Goal: Task Accomplishment & Management: Manage account settings

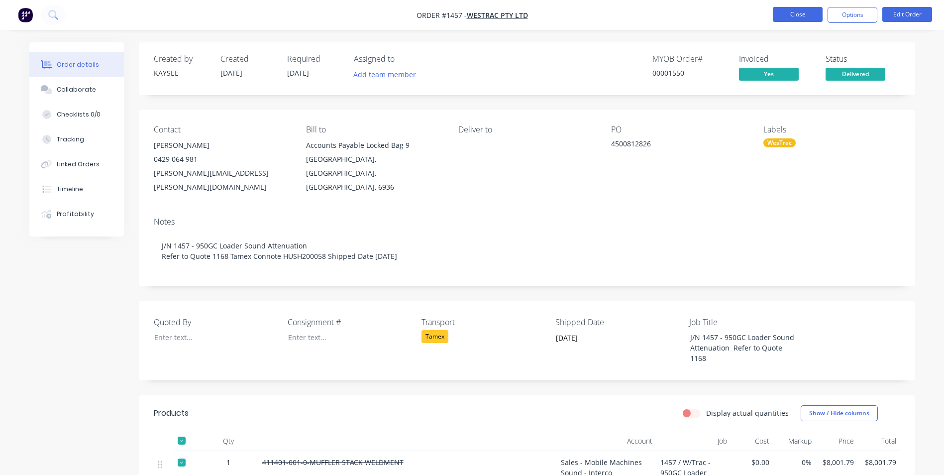
click at [791, 17] on button "Close" at bounding box center [798, 14] width 50 height 15
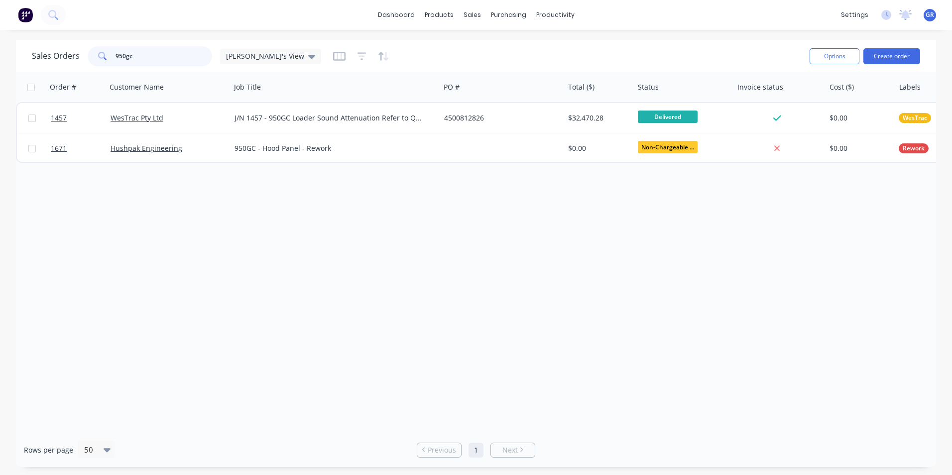
drag, startPoint x: 136, startPoint y: 63, endPoint x: 106, endPoint y: 62, distance: 30.4
click at [106, 62] on div "950gc" at bounding box center [150, 56] width 124 height 20
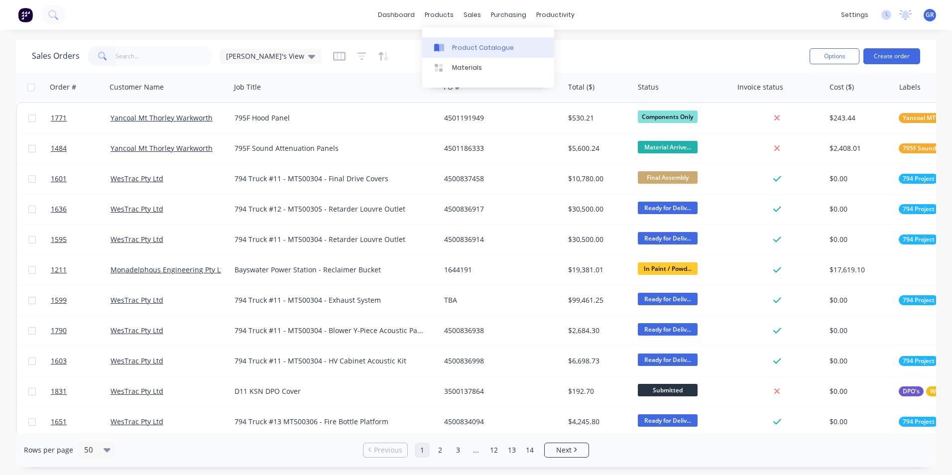
click at [473, 47] on div "Product Catalogue" at bounding box center [483, 47] width 62 height 9
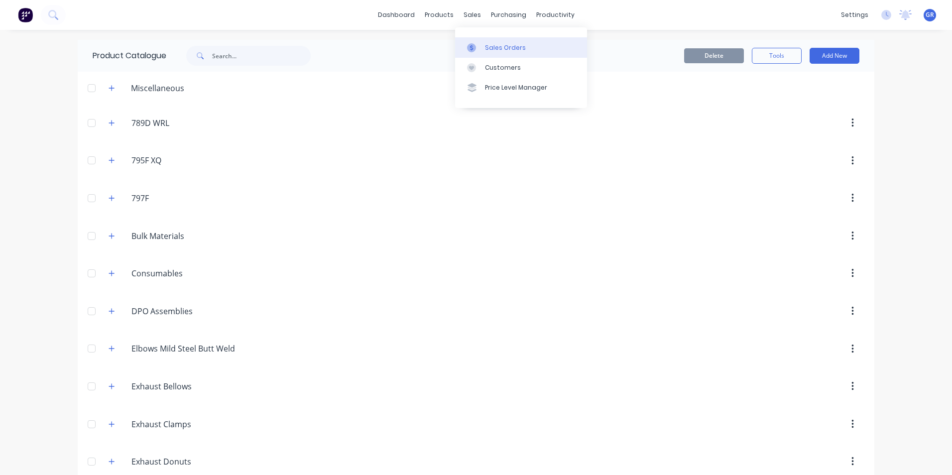
click at [502, 43] on div "Sales Orders" at bounding box center [505, 47] width 41 height 9
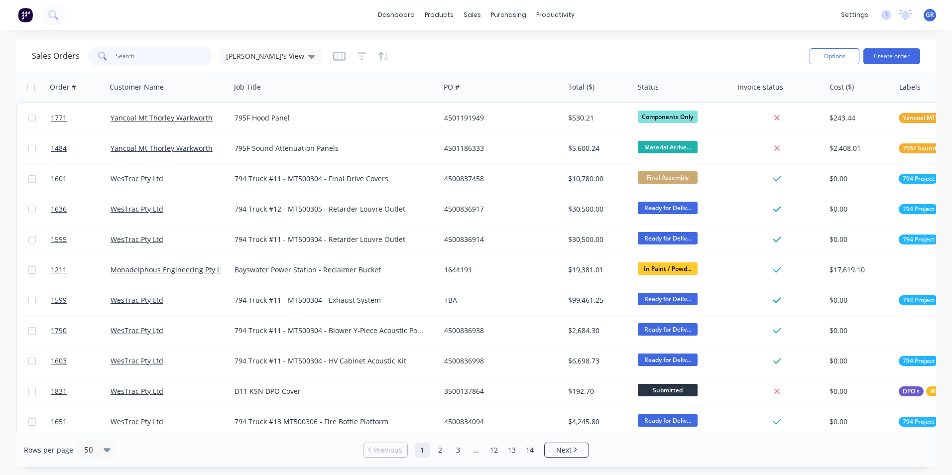
click at [135, 56] on input "text" at bounding box center [163, 56] width 97 height 20
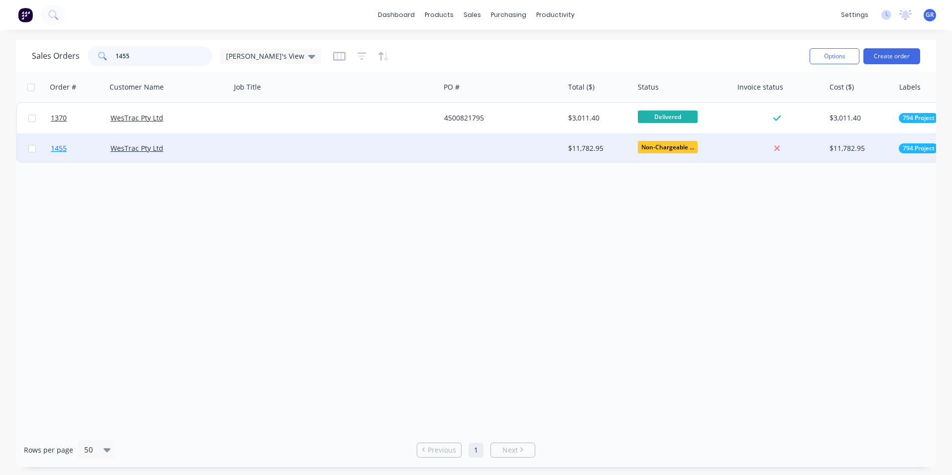
type input "1455"
click at [61, 149] on span "1455" at bounding box center [59, 148] width 16 height 10
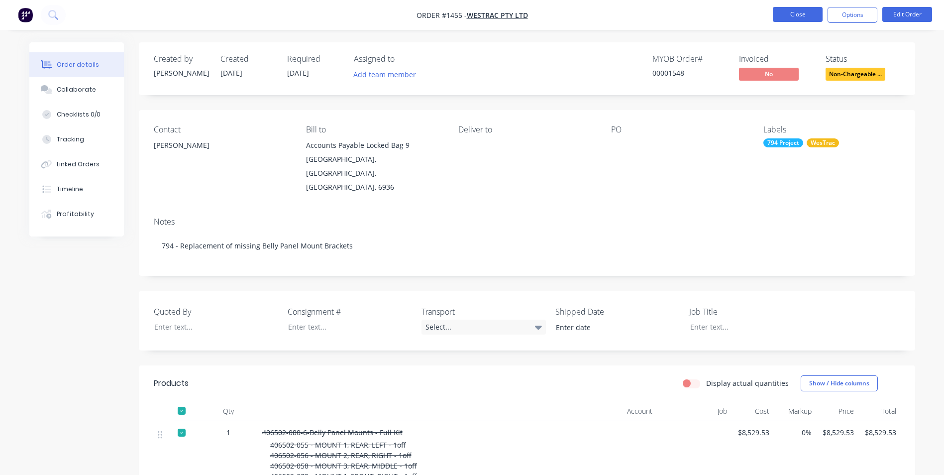
click at [805, 13] on button "Close" at bounding box center [798, 14] width 50 height 15
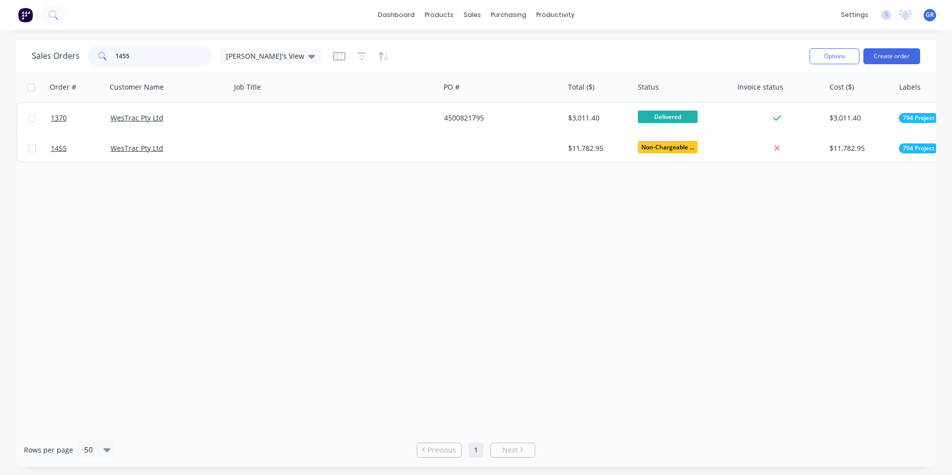
drag, startPoint x: 116, startPoint y: 55, endPoint x: 79, endPoint y: 52, distance: 37.9
click at [79, 52] on div "Sales Orders 1455 Greg's View" at bounding box center [176, 56] width 289 height 20
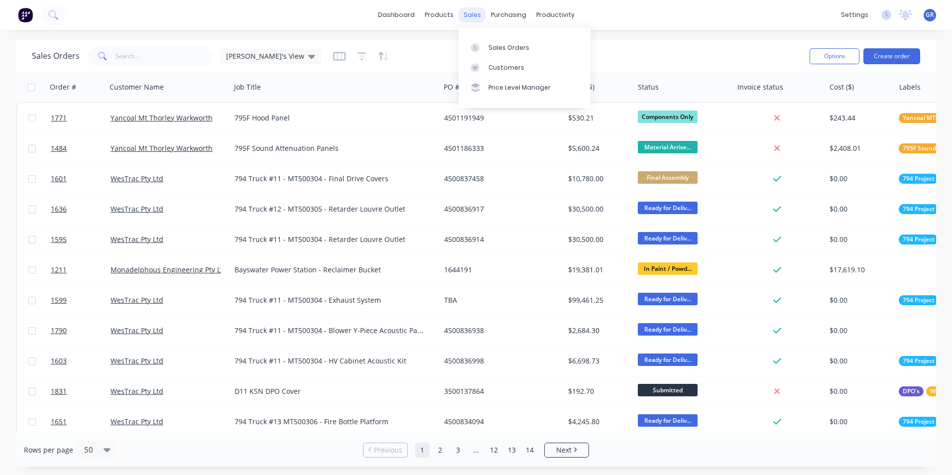
click at [475, 19] on div "sales" at bounding box center [471, 14] width 27 height 15
click at [514, 50] on div "Sales Orders" at bounding box center [508, 47] width 41 height 9
click at [131, 52] on input "text" at bounding box center [163, 56] width 97 height 20
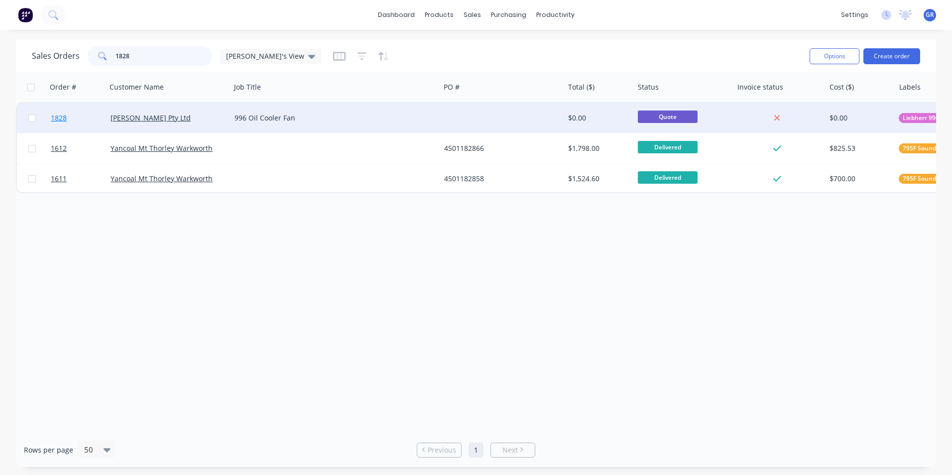
type input "1828"
click at [58, 119] on span "1828" at bounding box center [59, 118] width 16 height 10
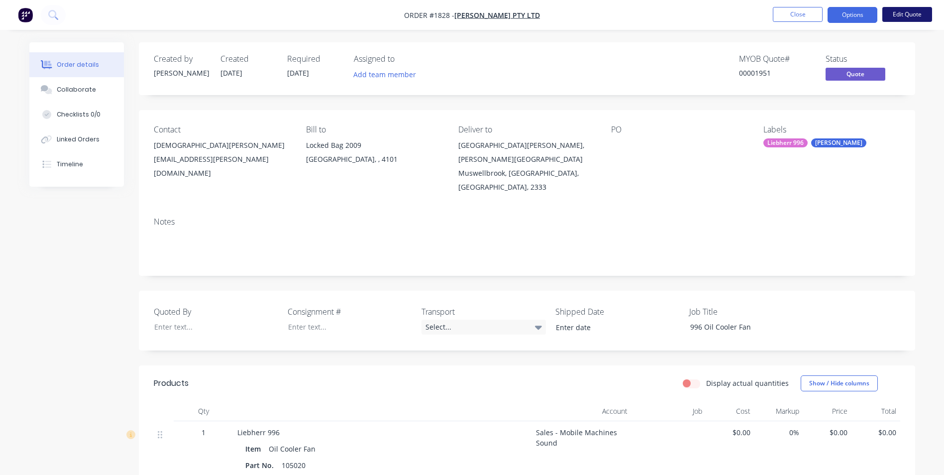
click at [901, 10] on button "Edit Quote" at bounding box center [907, 14] width 50 height 15
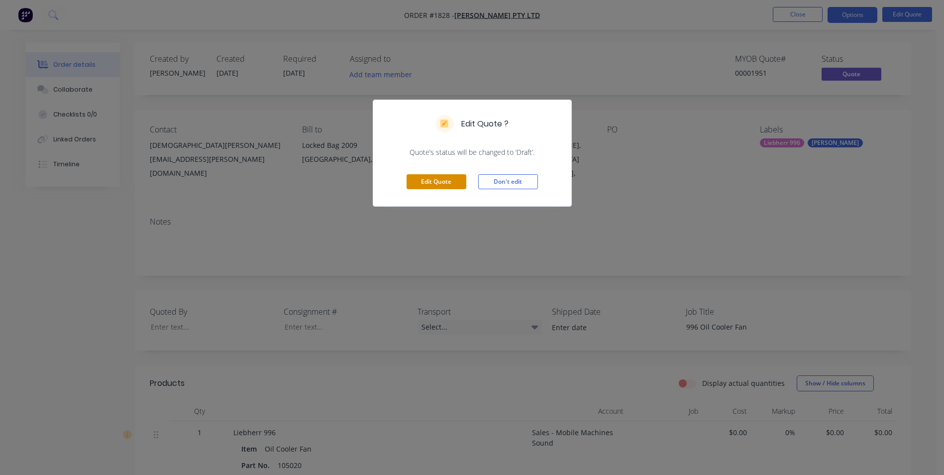
click at [444, 183] on button "Edit Quote" at bounding box center [437, 181] width 60 height 15
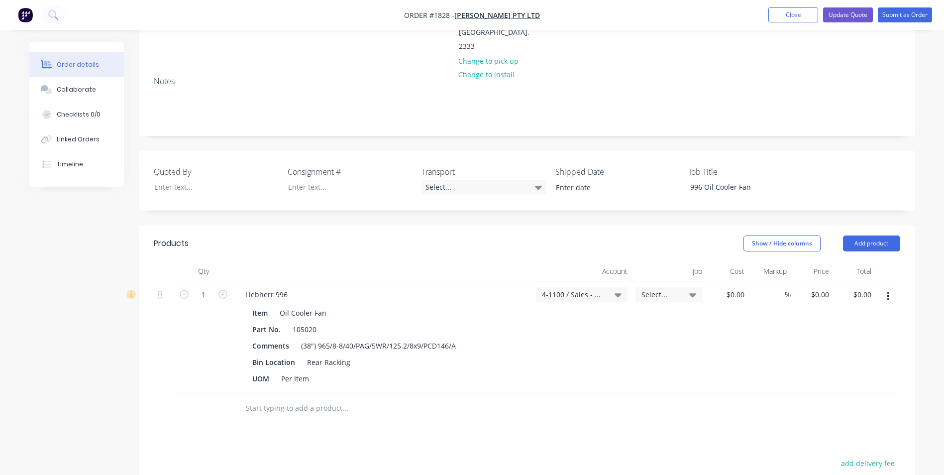
scroll to position [199, 0]
click at [732, 280] on div "0 $0.00" at bounding box center [727, 335] width 42 height 111
type input "$1,320.00"
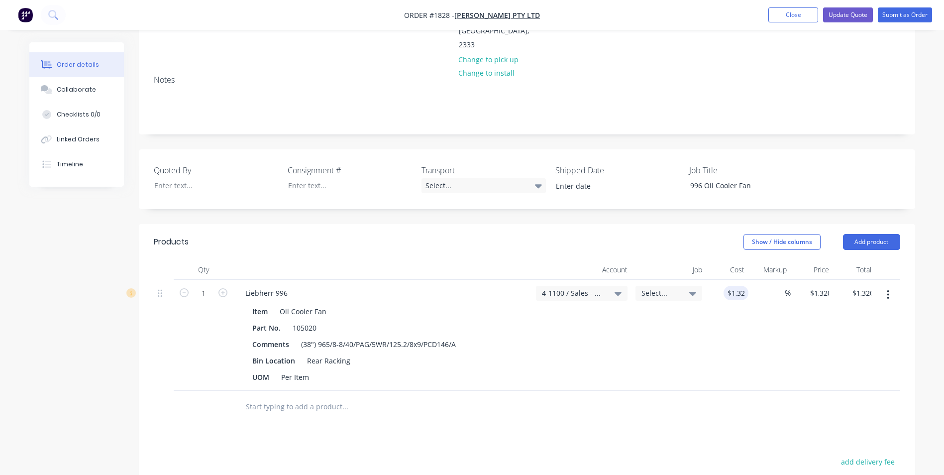
click at [781, 280] on div "%" at bounding box center [770, 335] width 42 height 111
click at [776, 286] on input at bounding box center [774, 293] width 11 height 14
type input "115"
type input "$2,838.00"
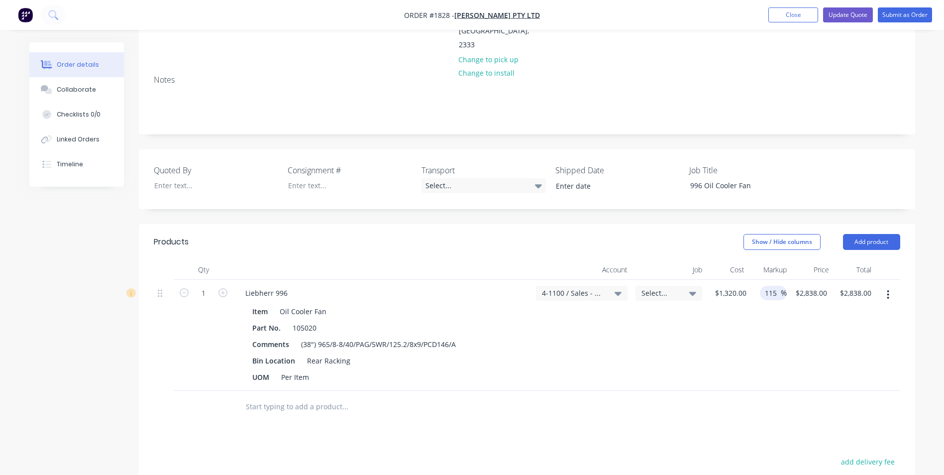
click at [784, 280] on div "115 115 %" at bounding box center [769, 335] width 36 height 111
drag, startPoint x: 312, startPoint y: 336, endPoint x: 278, endPoint y: 335, distance: 33.8
click at [278, 370] on div "Per Item" at bounding box center [295, 377] width 36 height 14
drag, startPoint x: 270, startPoint y: 335, endPoint x: 237, endPoint y: 336, distance: 33.4
click at [237, 336] on div "Item Oil Cooler Fan Part No. 105020 Comments (38") 965/8-8/40/PAG/5WR/125.2/8x9…" at bounding box center [382, 343] width 291 height 82
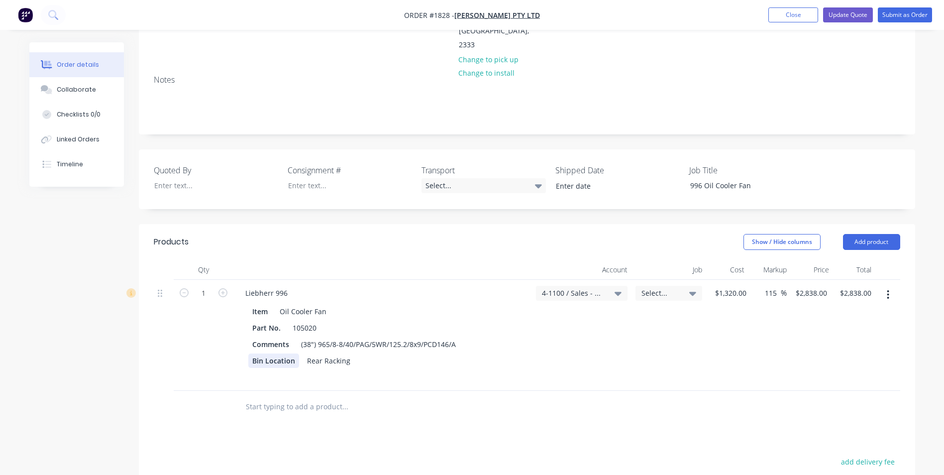
drag, startPoint x: 296, startPoint y: 320, endPoint x: 240, endPoint y: 319, distance: 56.2
click at [240, 319] on div "Item Oil Cooler Fan Part No. 105020 Comments (38") 965/8-8/40/PAG/5WR/125.2/8x9…" at bounding box center [382, 343] width 291 height 82
drag, startPoint x: 316, startPoint y: 319, endPoint x: 263, endPoint y: 319, distance: 53.3
click at [263, 353] on div "Rear Racking" at bounding box center [380, 360] width 265 height 14
drag, startPoint x: 291, startPoint y: 303, endPoint x: 237, endPoint y: 302, distance: 53.8
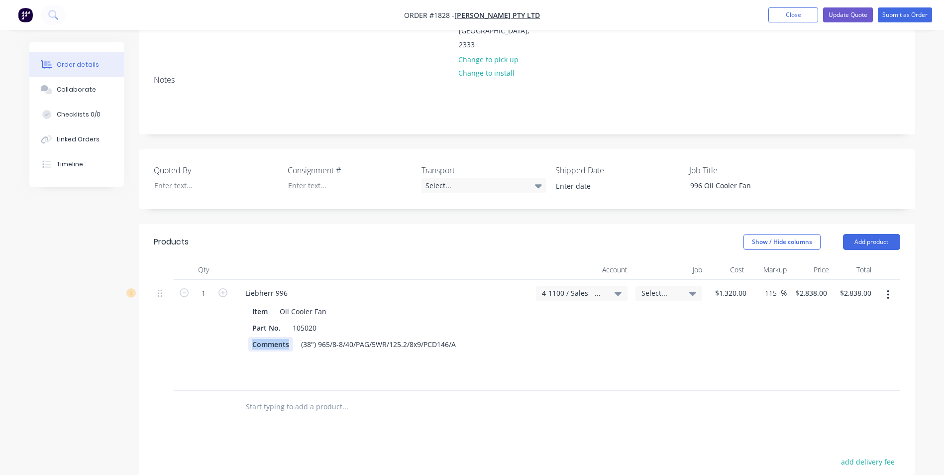
click at [237, 302] on div "Item Oil Cooler Fan Part No. 105020 Comments (38") 965/8-8/40/PAG/5WR/125.2/8x9…" at bounding box center [382, 343] width 291 height 82
drag, startPoint x: 428, startPoint y: 301, endPoint x: 266, endPoint y: 303, distance: 161.3
click at [266, 337] on div "(38") 965/8-8/40/PAG/5WR/125.2/8x9/PCD146/A" at bounding box center [380, 344] width 265 height 14
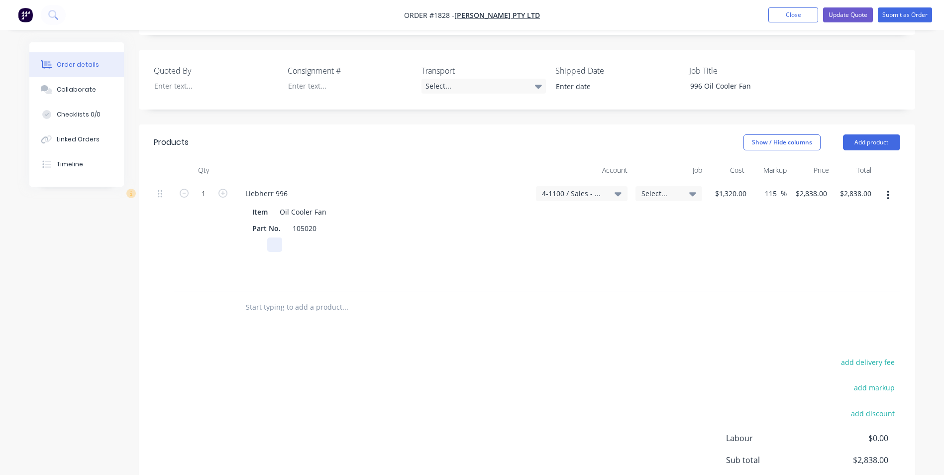
scroll to position [249, 0]
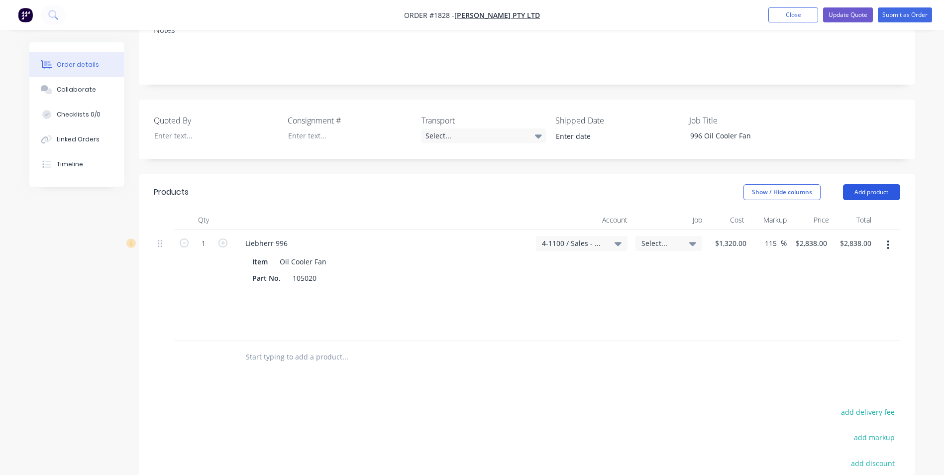
click at [864, 184] on button "Add product" at bounding box center [871, 192] width 57 height 16
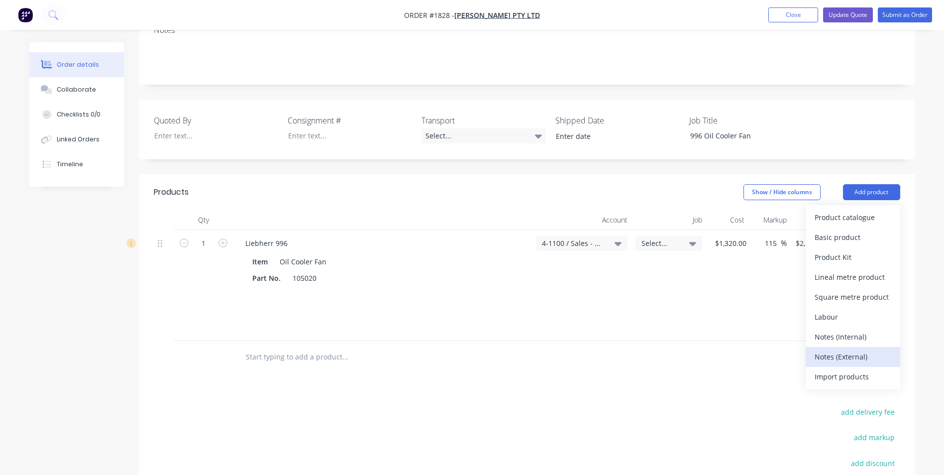
click at [851, 349] on div "Notes (External)" at bounding box center [853, 356] width 77 height 14
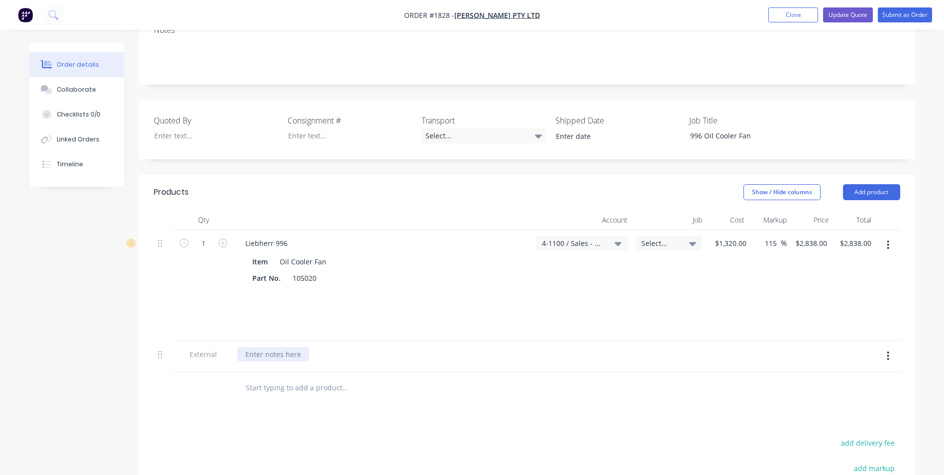
click at [264, 347] on div at bounding box center [273, 354] width 72 height 14
drag, startPoint x: 272, startPoint y: 313, endPoint x: 235, endPoint y: 312, distance: 36.8
click at [235, 341] on div "Freight:" at bounding box center [382, 356] width 299 height 31
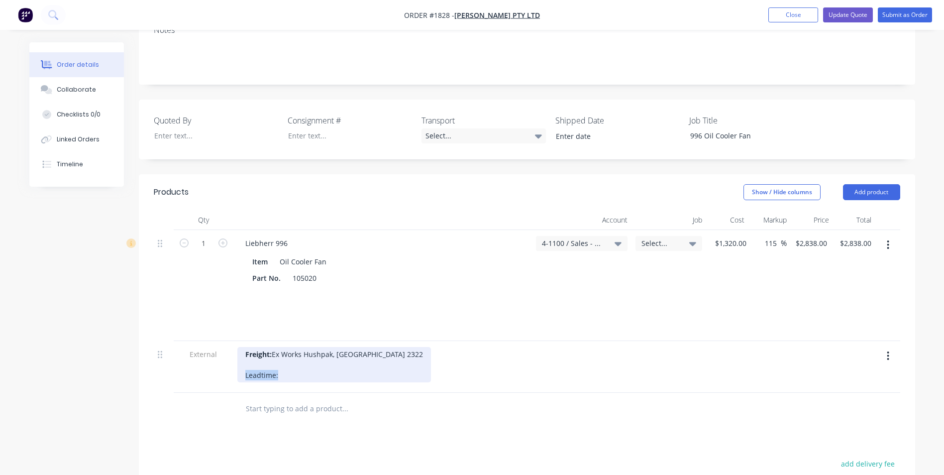
drag, startPoint x: 279, startPoint y: 333, endPoint x: 230, endPoint y: 332, distance: 49.3
click at [230, 341] on div "External Freight: Ex Works Hushpak, Beresfield NSW 2322 Leadtime:" at bounding box center [527, 367] width 747 height 52
drag, startPoint x: 291, startPoint y: 332, endPoint x: 280, endPoint y: 334, distance: 10.6
click at [280, 347] on div "Freight: Ex Works Hushpak, Beresfield NSW 2322 Leadtime: 1-2" at bounding box center [334, 364] width 195 height 35
click at [399, 347] on div "Freight: Ex Works Hushpak, Beresfield NSW 2322 Leadtime: 3-4 standard working w…" at bounding box center [343, 364] width 213 height 35
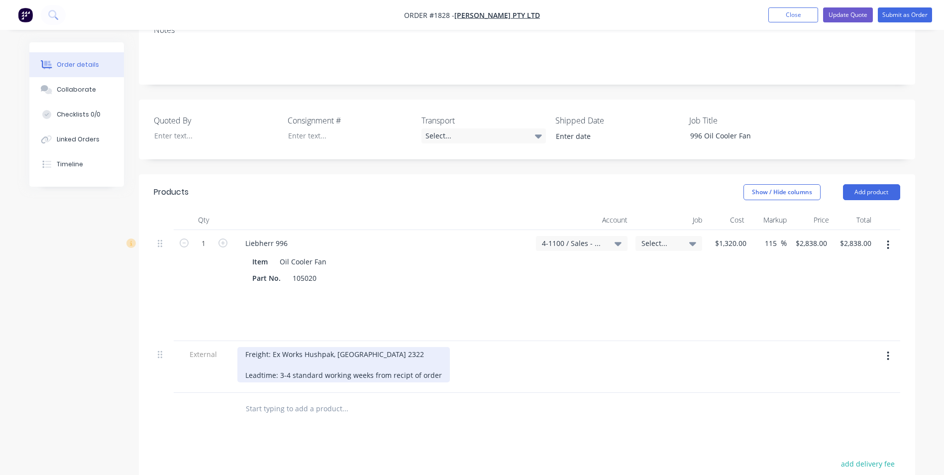
click at [417, 347] on div "Freight: Ex Works Hushpak, Beresfield NSW 2322 Leadtime: 3-4 standard working w…" at bounding box center [343, 364] width 213 height 35
click at [272, 347] on div "Freight: Ex Works Hushpak, Beresfield NSW 2322 Leadtime: 3-4 standard working w…" at bounding box center [345, 364] width 217 height 35
drag, startPoint x: 276, startPoint y: 333, endPoint x: 245, endPoint y: 333, distance: 31.4
click at [245, 347] on div "Freight: Ex Works Hushpak, Beresfield NSW 2322 Leadtime: 3-4 standard working w…" at bounding box center [345, 364] width 217 height 35
click at [262, 347] on div "Freight: Ex Works Hushpak, Beresfield NSW 2322 Leadtime: 3-4 standard working w…" at bounding box center [345, 364] width 217 height 35
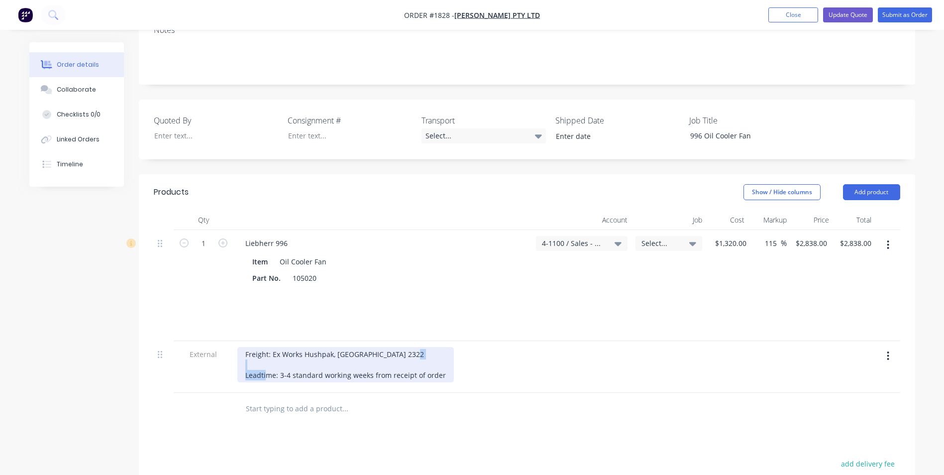
drag, startPoint x: 277, startPoint y: 332, endPoint x: 242, endPoint y: 333, distance: 34.8
click at [242, 347] on div "Freight: Ex Works Hushpak, Beresfield NSW 2322 Leadtime: 3-4 standard working w…" at bounding box center [345, 364] width 217 height 35
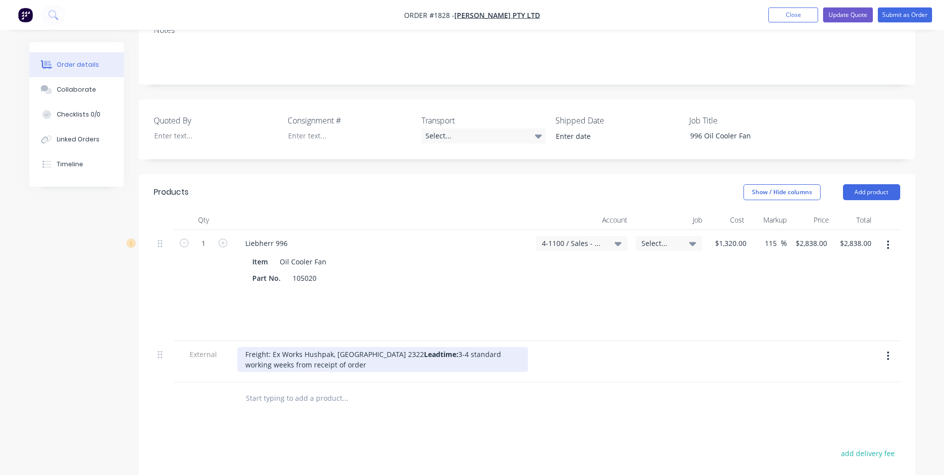
click at [267, 347] on div "Freight: Ex Works Hushpak, Beresfield NSW 2322 Leadtime: 3-4 standard working w…" at bounding box center [382, 359] width 291 height 25
drag, startPoint x: 269, startPoint y: 313, endPoint x: 238, endPoint y: 313, distance: 30.9
click at [238, 347] on div "Freight: Ex Works Hushpak, Beresfield NSW 2322 Leadtime: 3-4 standard working w…" at bounding box center [382, 359] width 291 height 25
click at [318, 347] on div "Freight: Ex Works Hushpak, Beresfield NSW 2322 Leadtime: 3-4 standard working w…" at bounding box center [382, 359] width 291 height 25
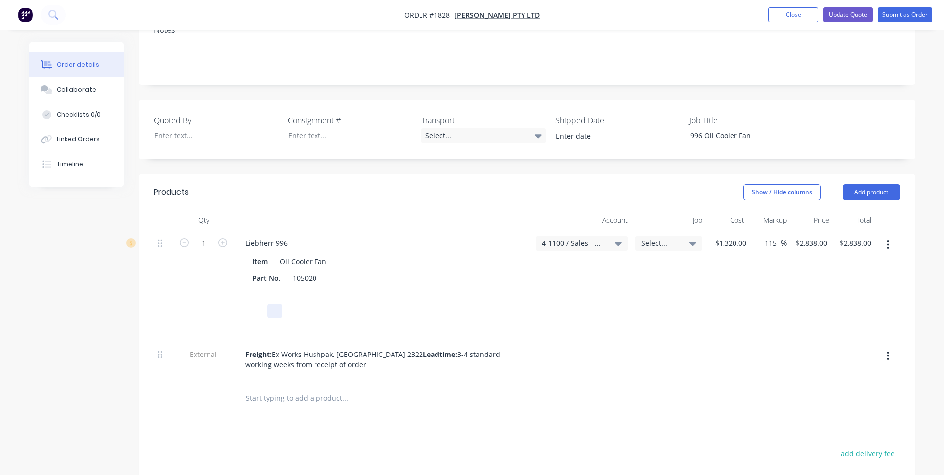
click at [330, 304] on div at bounding box center [380, 311] width 265 height 14
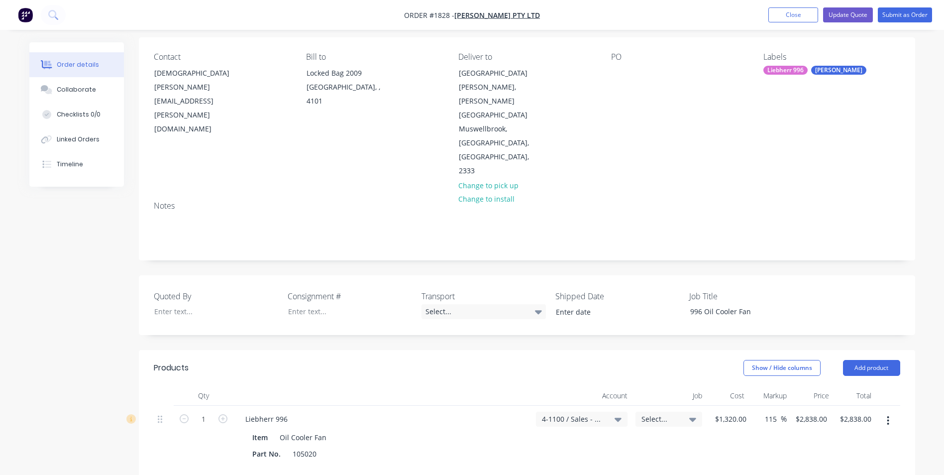
scroll to position [50, 0]
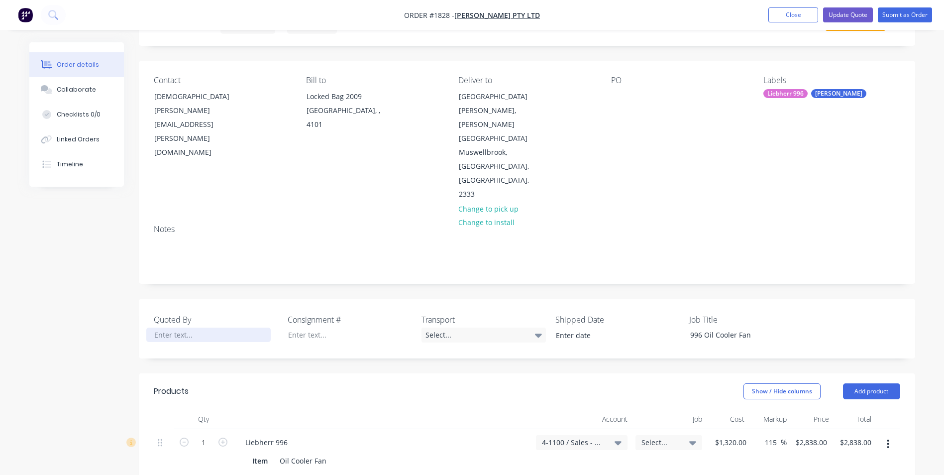
click at [169, 327] on div at bounding box center [208, 334] width 124 height 14
drag, startPoint x: 757, startPoint y: 294, endPoint x: 687, endPoint y: 292, distance: 69.7
click at [687, 327] on div "996 Oil Cooler Fan" at bounding box center [744, 334] width 124 height 14
copy div "996 Oil Cooler Fan"
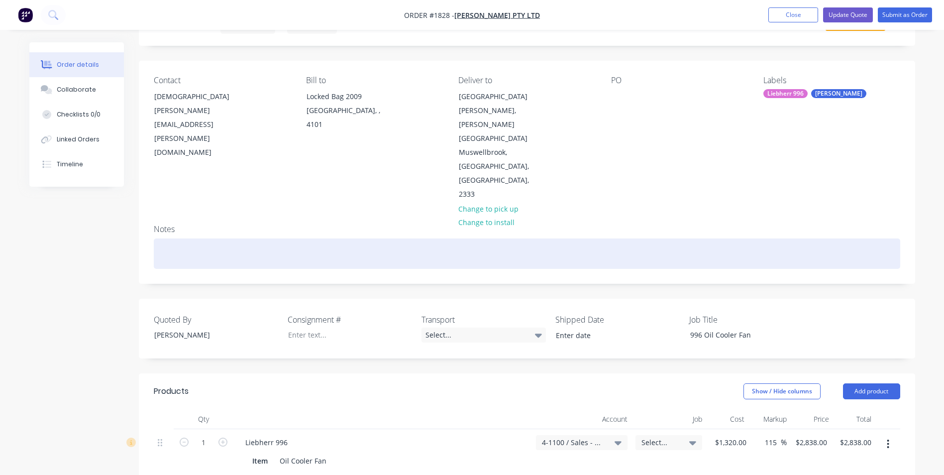
click at [178, 238] on div at bounding box center [527, 253] width 747 height 30
paste div
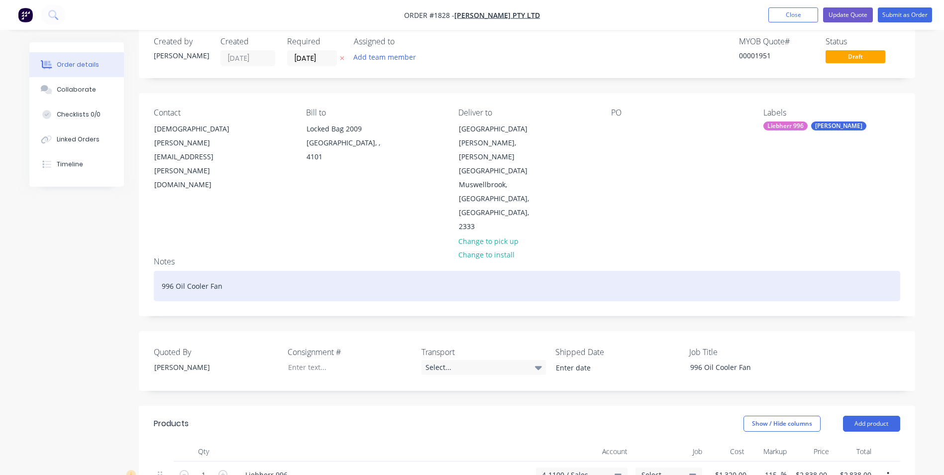
scroll to position [0, 0]
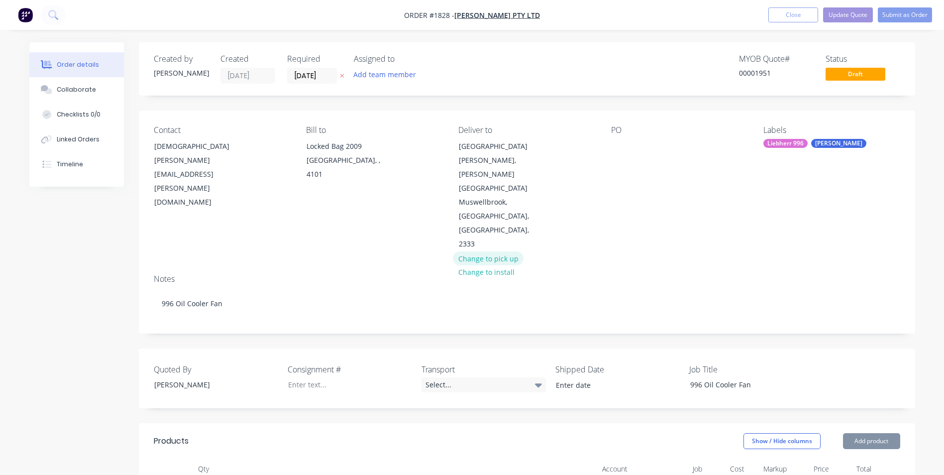
click at [505, 251] on button "Change to pick up" at bounding box center [488, 257] width 71 height 13
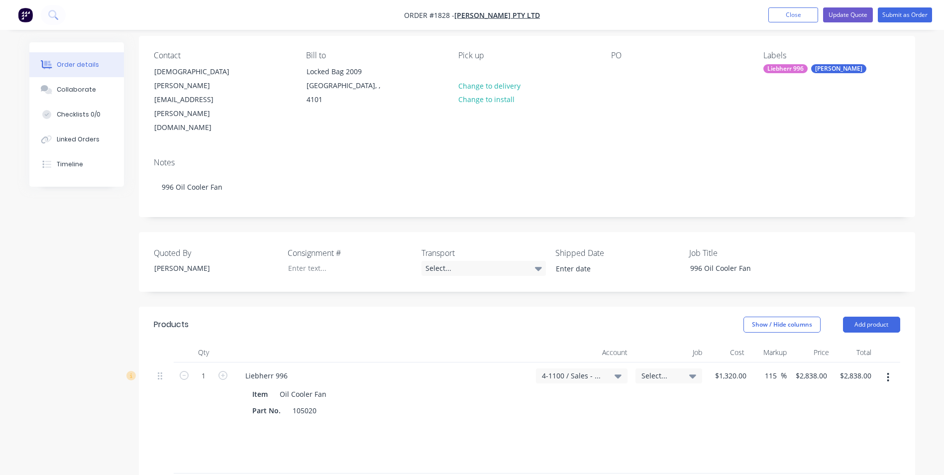
scroll to position [74, 0]
click at [855, 14] on button "Update Quote" at bounding box center [848, 14] width 50 height 15
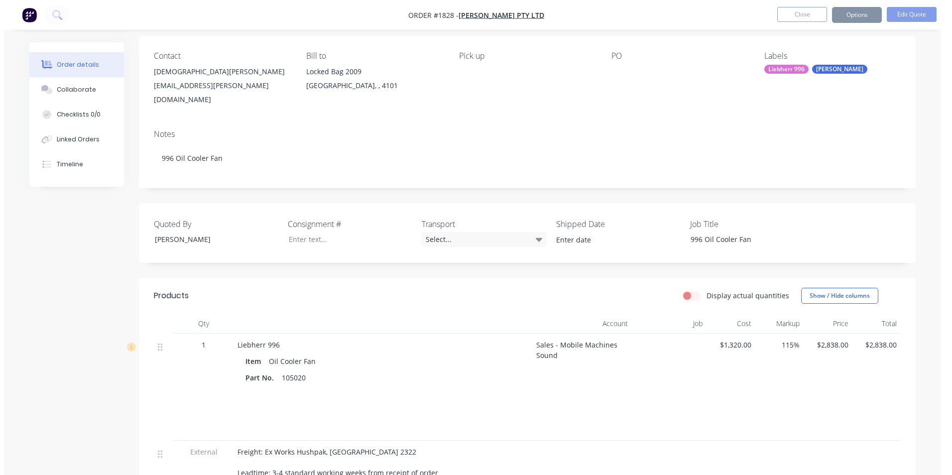
scroll to position [0, 0]
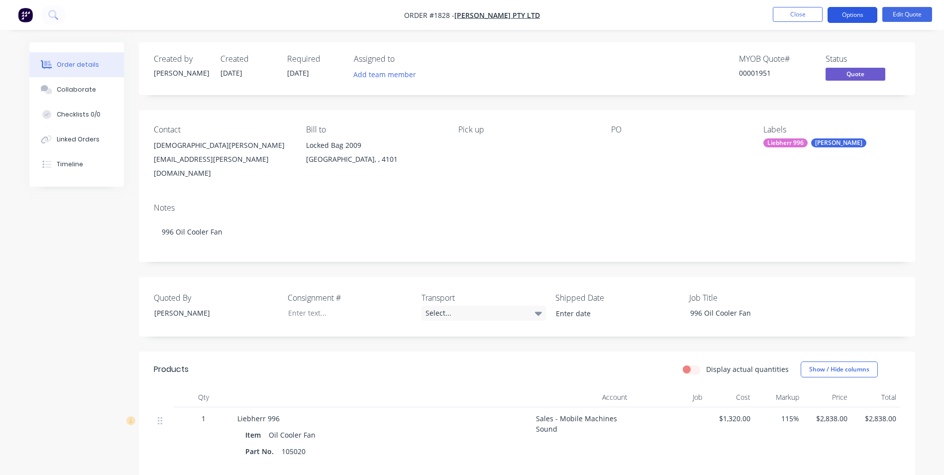
click at [859, 15] on button "Options" at bounding box center [853, 15] width 50 height 16
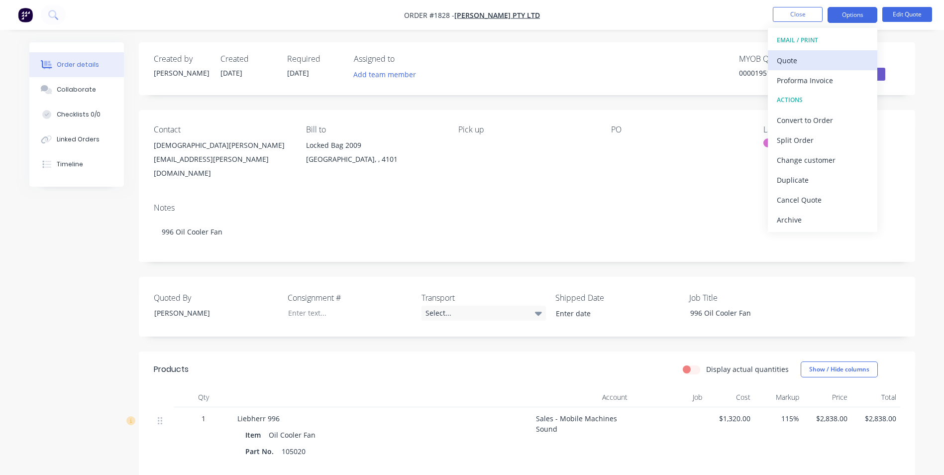
click at [797, 64] on div "Quote" at bounding box center [823, 60] width 92 height 14
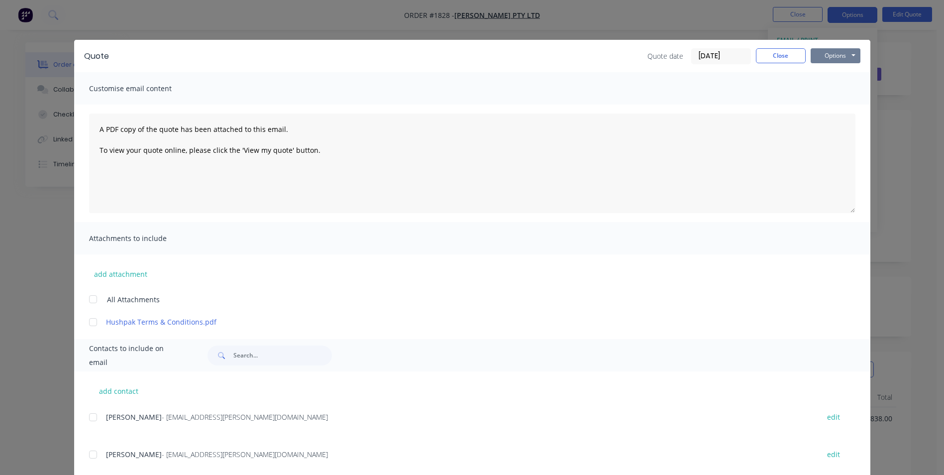
click at [827, 56] on button "Options" at bounding box center [836, 55] width 50 height 15
click at [837, 87] on button "Print" at bounding box center [843, 90] width 64 height 16
click at [781, 52] on button "Close" at bounding box center [781, 55] width 50 height 15
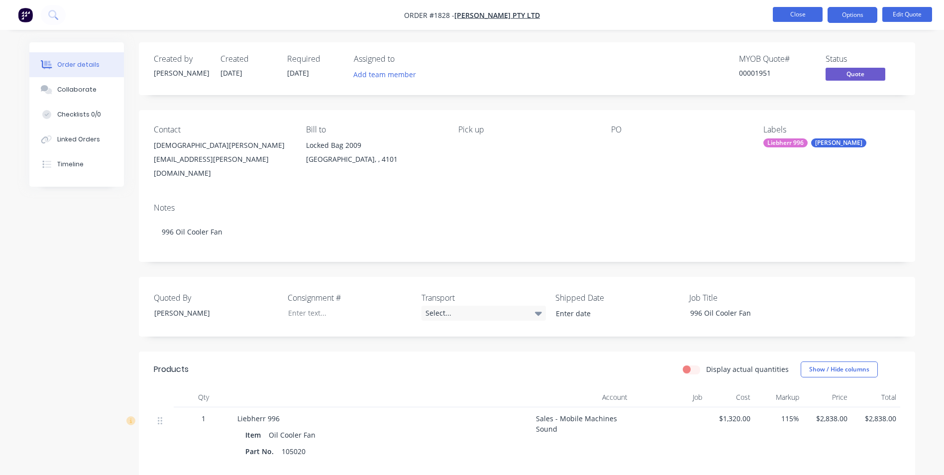
click at [805, 16] on button "Close" at bounding box center [798, 14] width 50 height 15
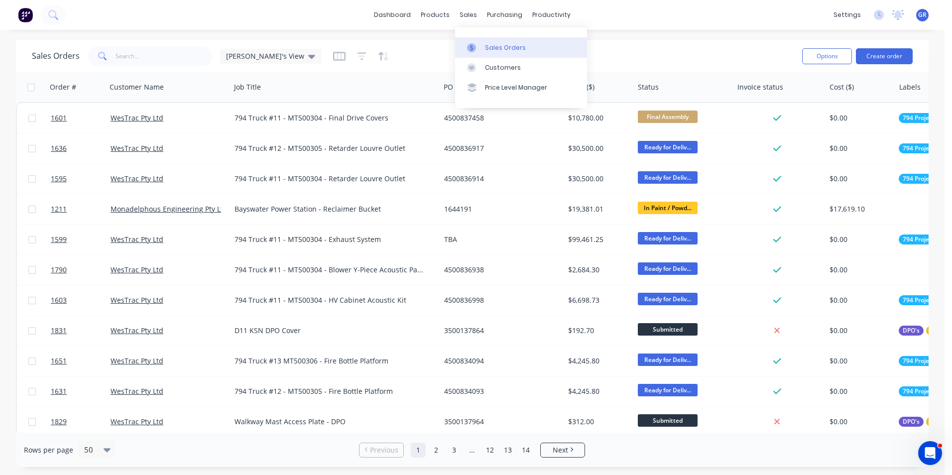
click at [499, 43] on div "Sales Orders" at bounding box center [505, 47] width 41 height 9
click at [132, 56] on input "text" at bounding box center [163, 56] width 97 height 20
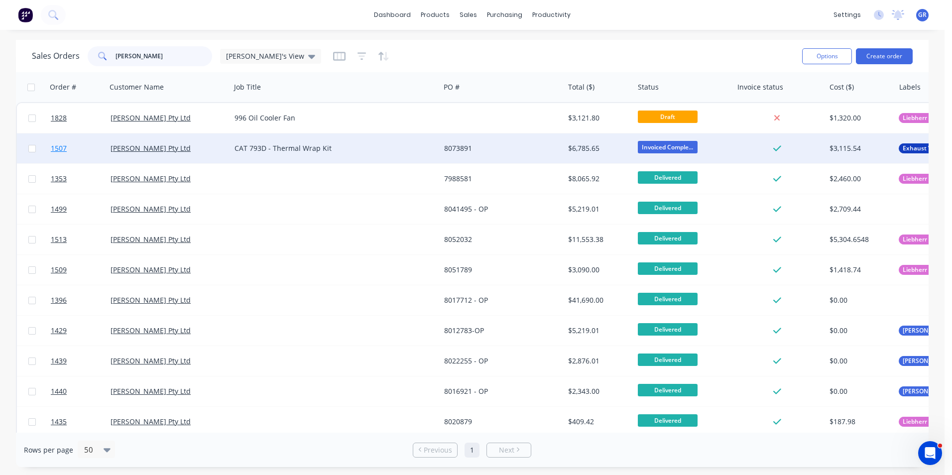
type input "[PERSON_NAME]"
click at [60, 149] on span "1507" at bounding box center [59, 148] width 16 height 10
